Goal: Go to known website: Go to known website

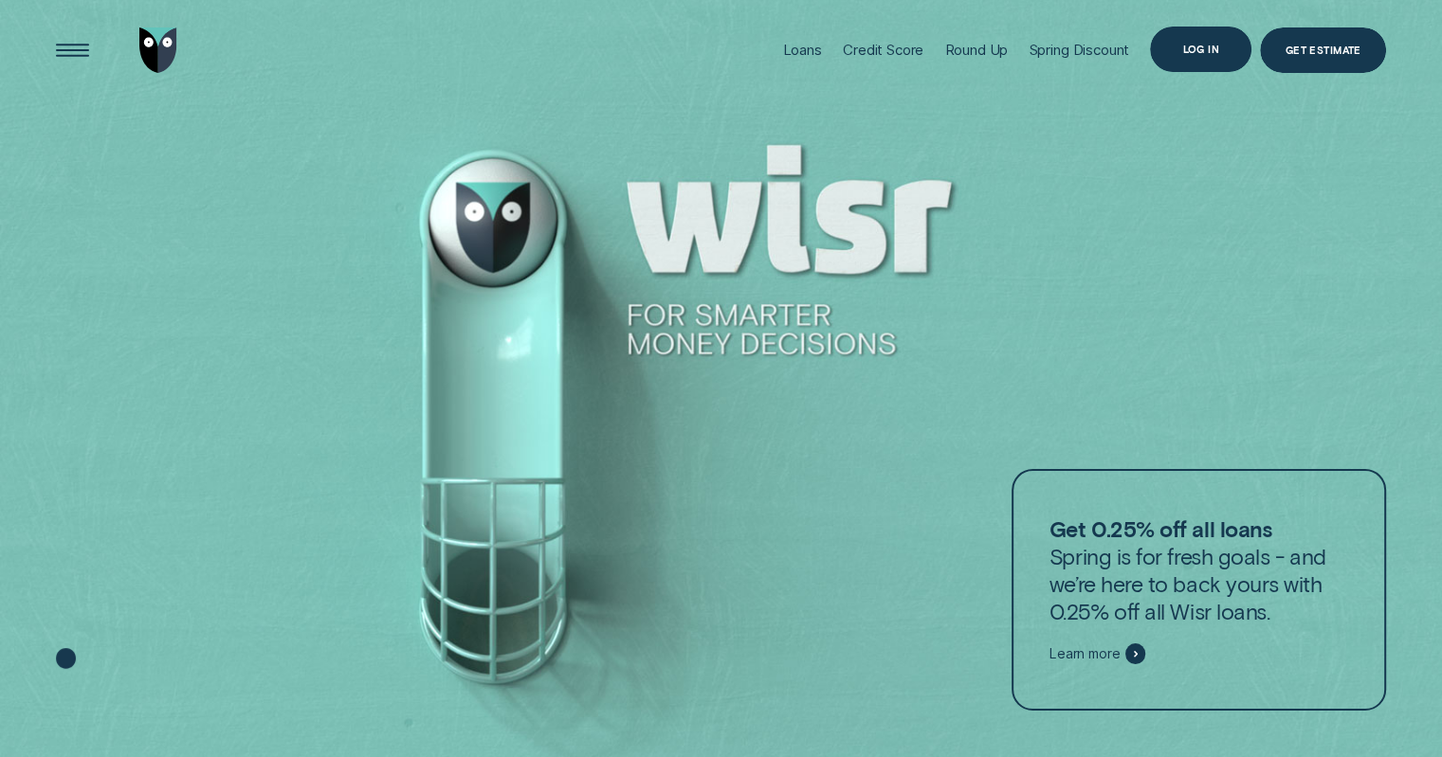
click at [1202, 50] on div "Log in" at bounding box center [1200, 49] width 37 height 9
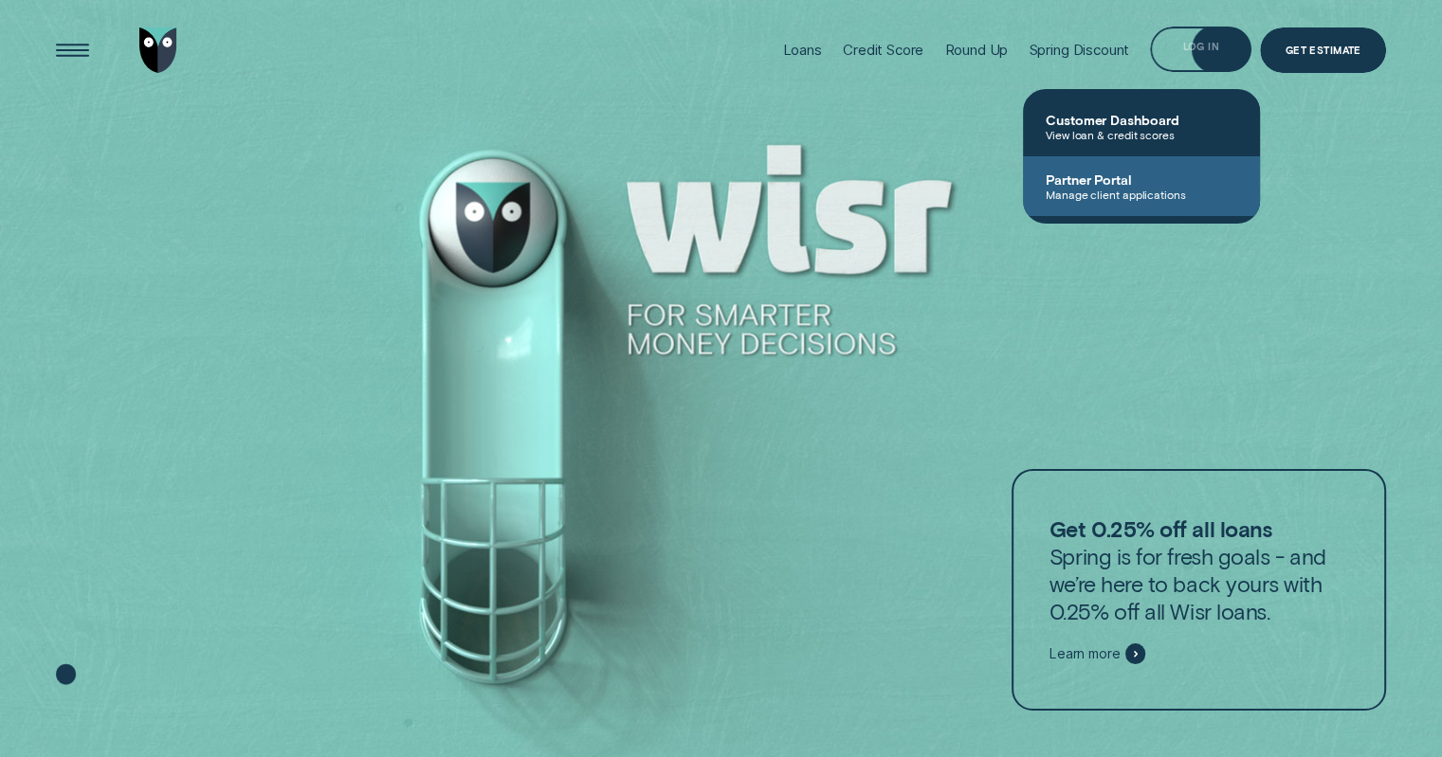
click at [1069, 191] on span "Manage client applications" at bounding box center [1141, 194] width 191 height 13
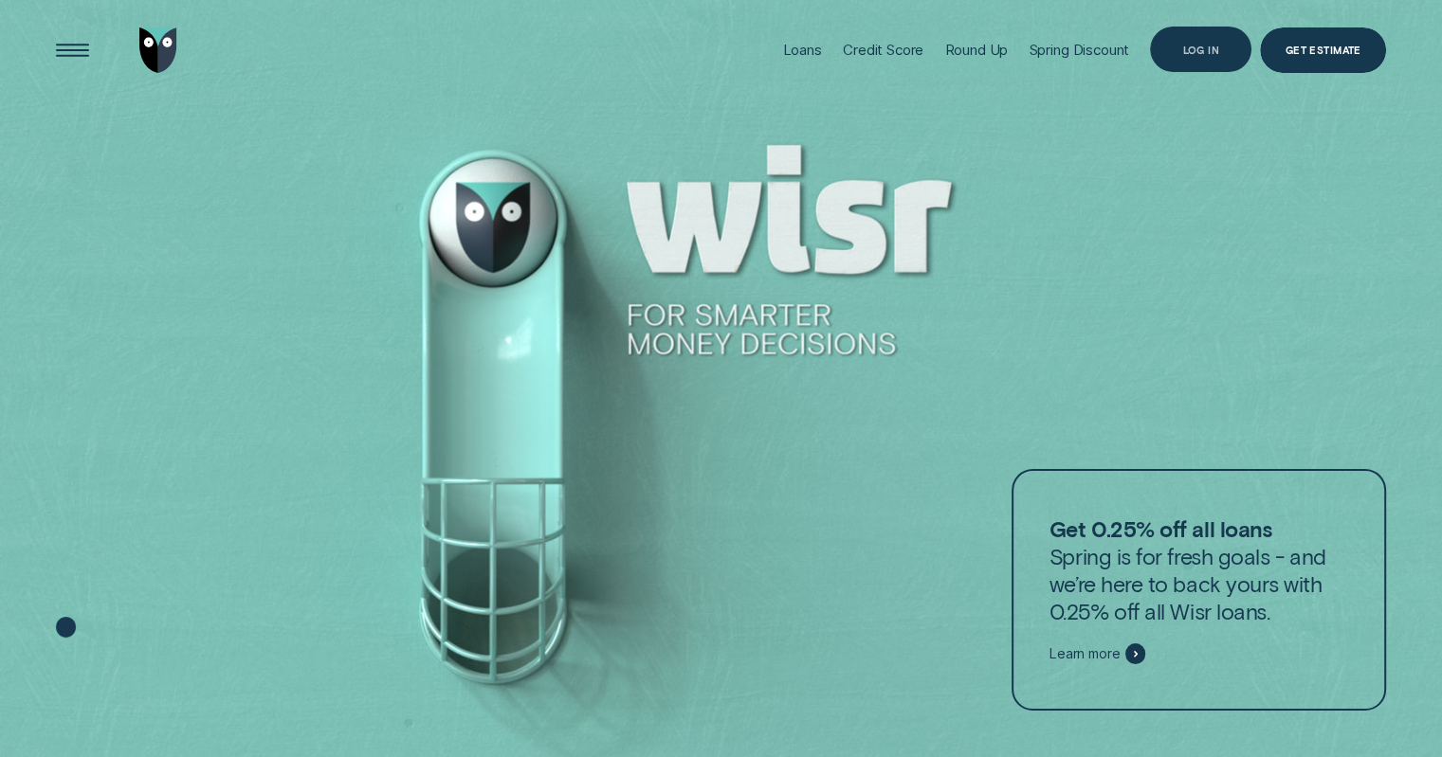
click at [1167, 58] on div "Log in" at bounding box center [1200, 49] width 101 height 45
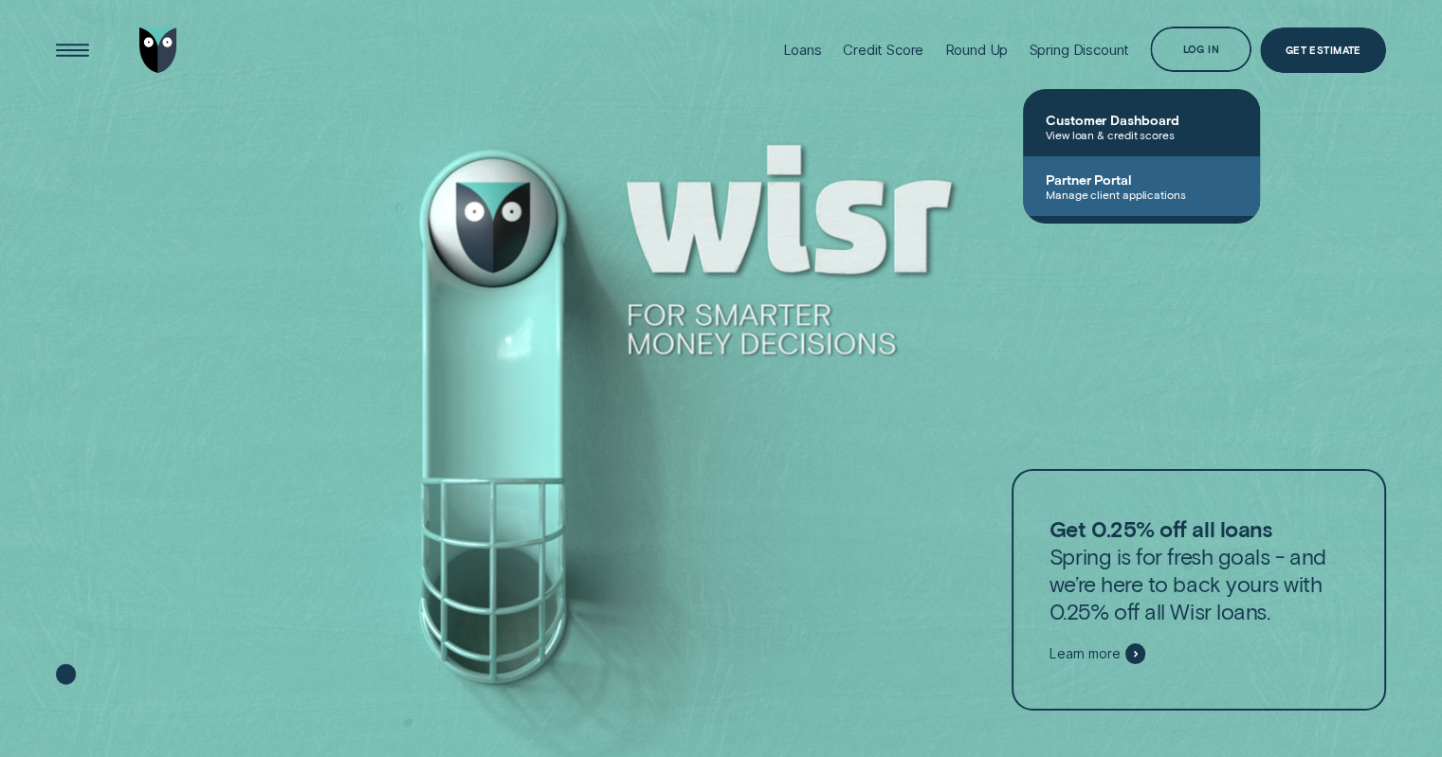
click at [1118, 185] on span "Partner Portal" at bounding box center [1141, 180] width 191 height 16
